Goal: Find specific page/section: Find specific page/section

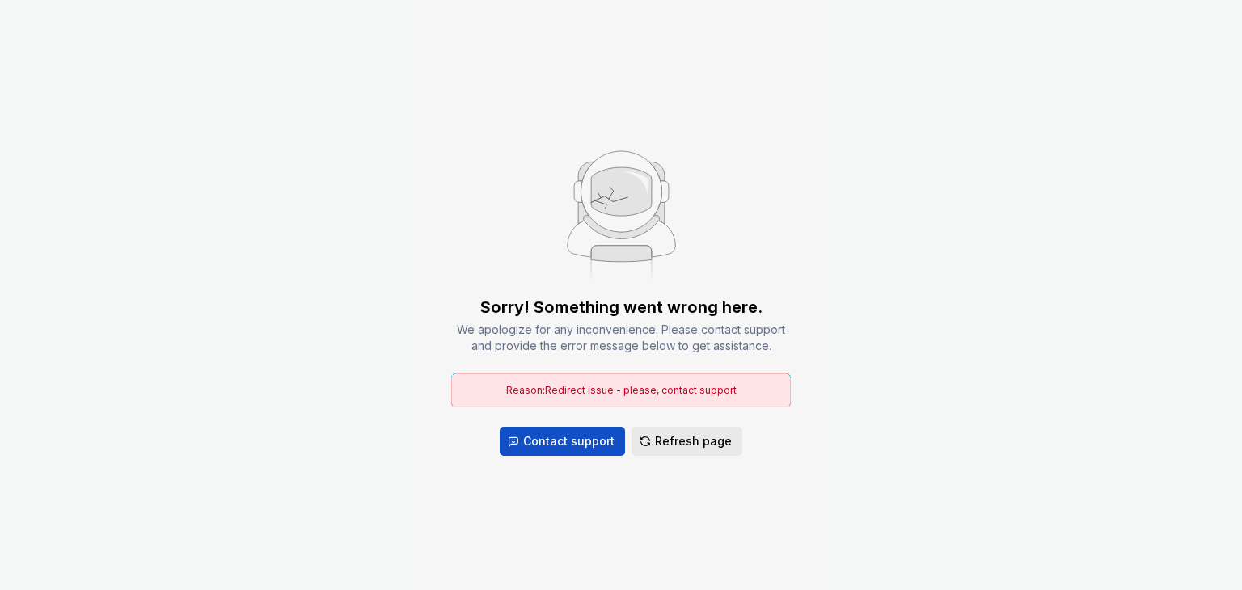
click at [692, 433] on span "Refresh page" at bounding box center [693, 441] width 77 height 16
click at [682, 433] on span "Refresh page" at bounding box center [693, 441] width 77 height 16
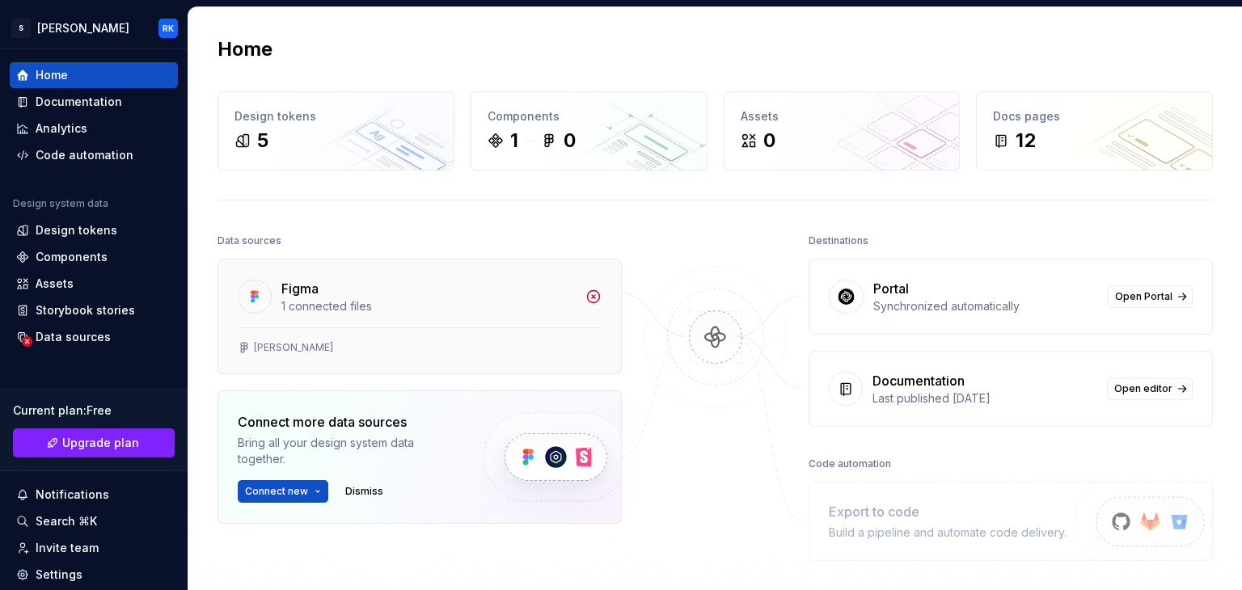
click at [458, 303] on div "1 connected files" at bounding box center [428, 306] width 294 height 16
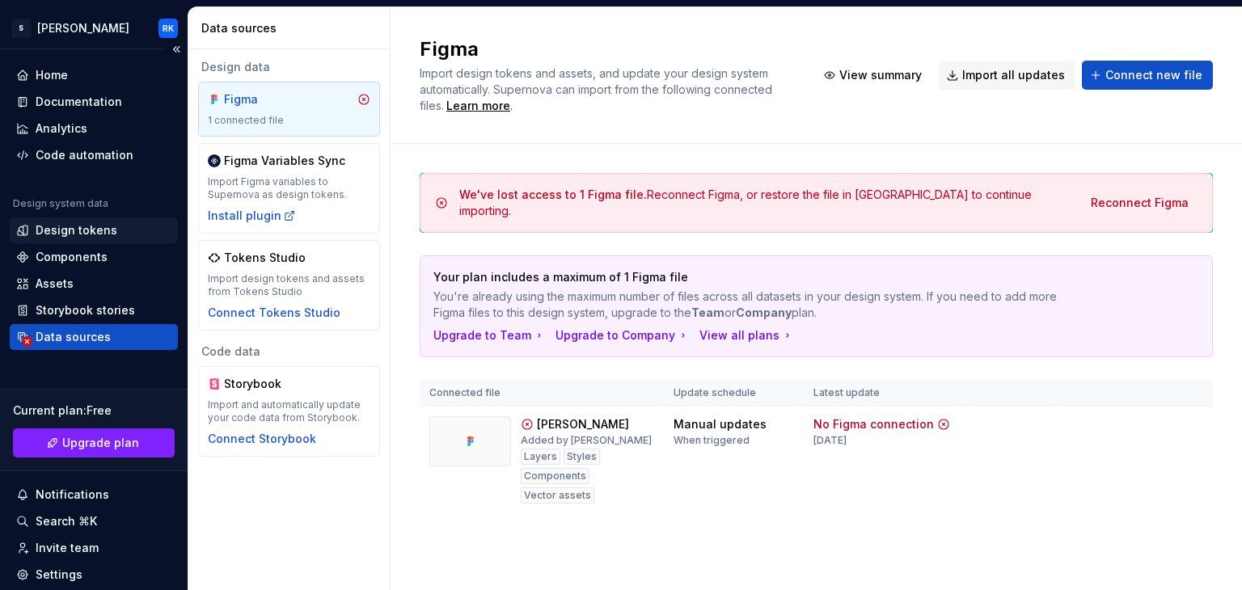
click at [68, 234] on div "Design tokens" at bounding box center [77, 230] width 82 height 16
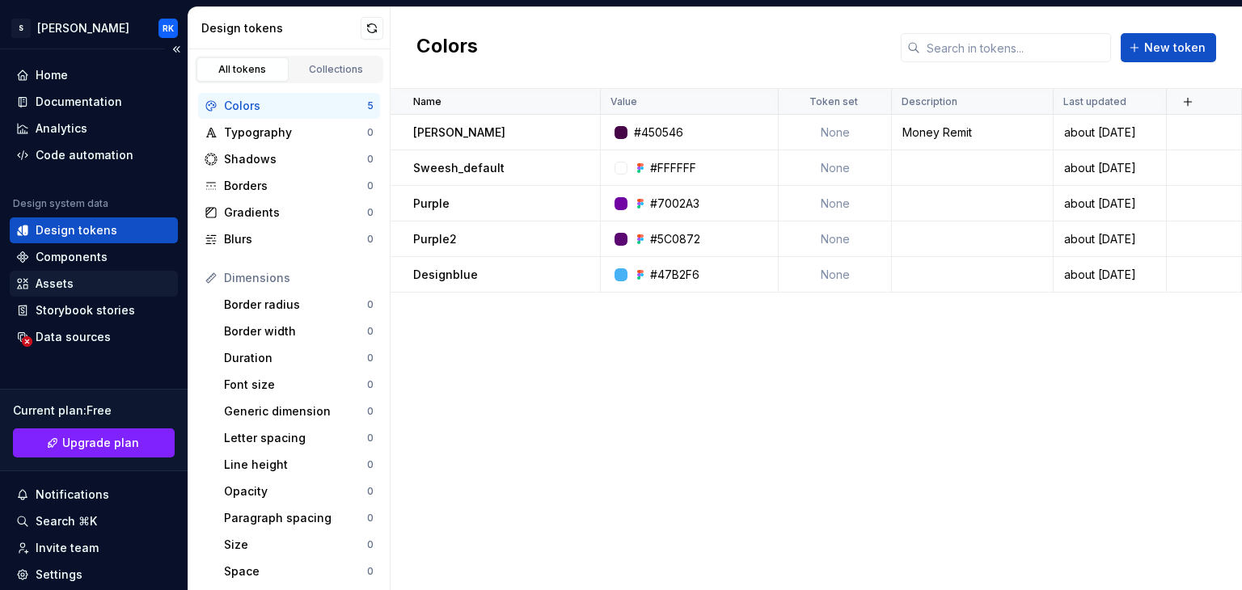
scroll to position [107, 0]
